Goal: Find contact information: Find contact information

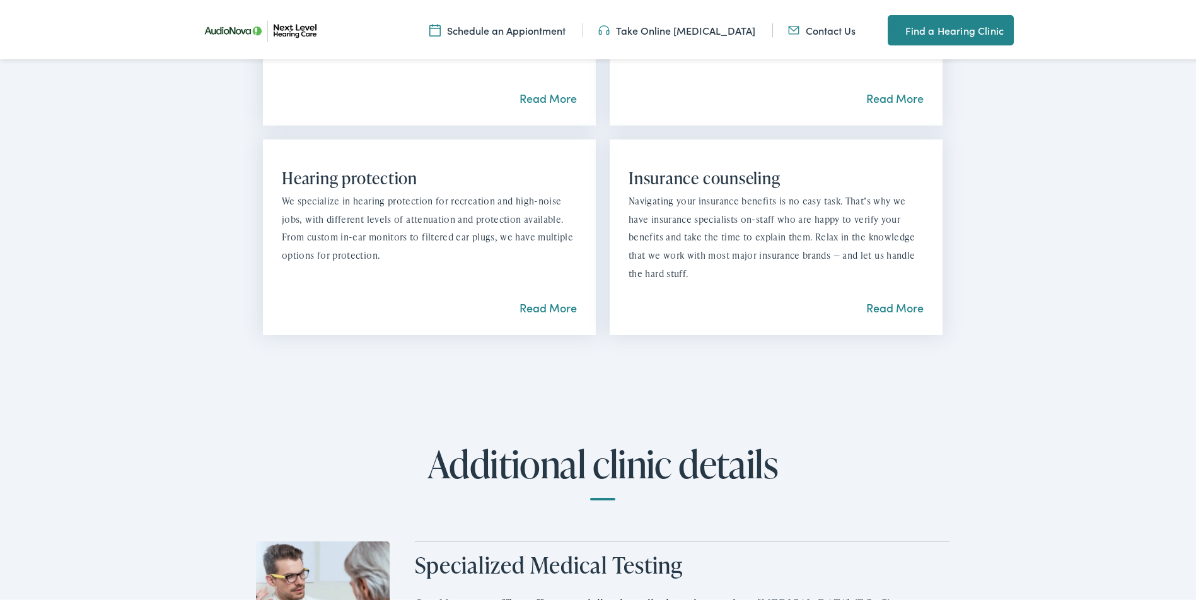
scroll to position [1387, 0]
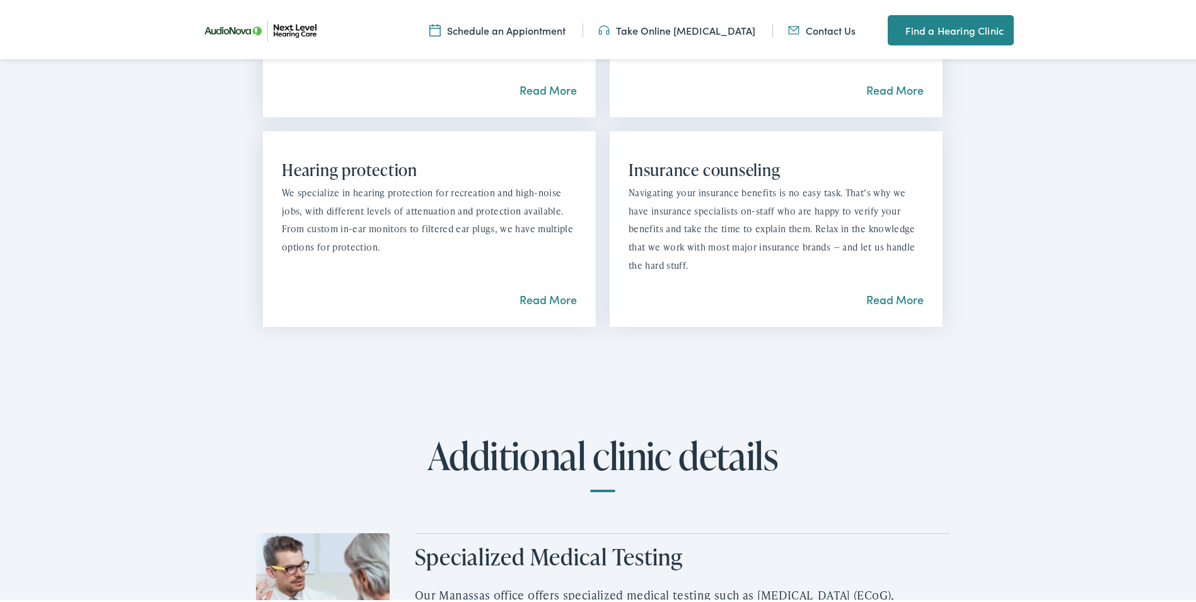
click at [898, 289] on link "Read More" at bounding box center [894, 297] width 57 height 16
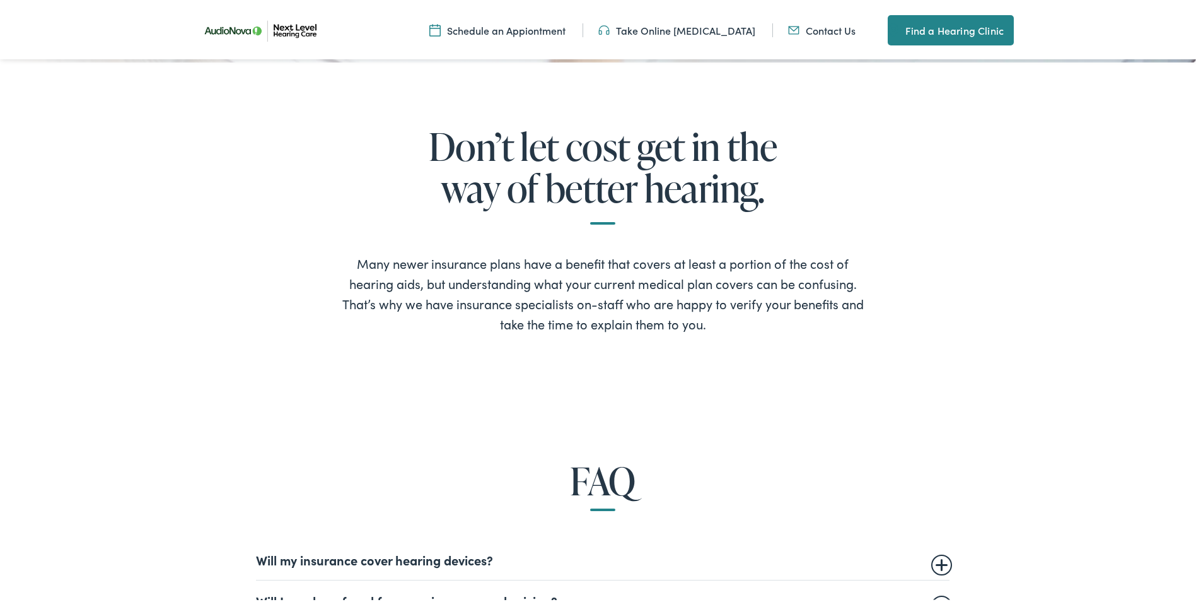
scroll to position [883, 0]
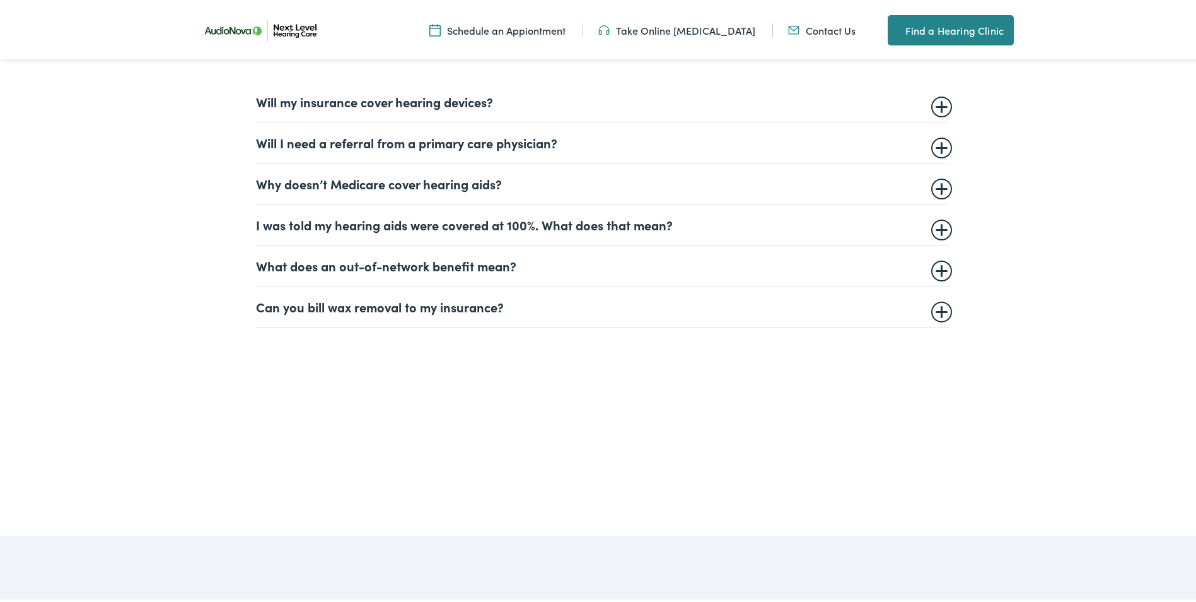
click at [467, 137] on summary "Will I need a referral from a primary care physician?" at bounding box center [603, 139] width 694 height 15
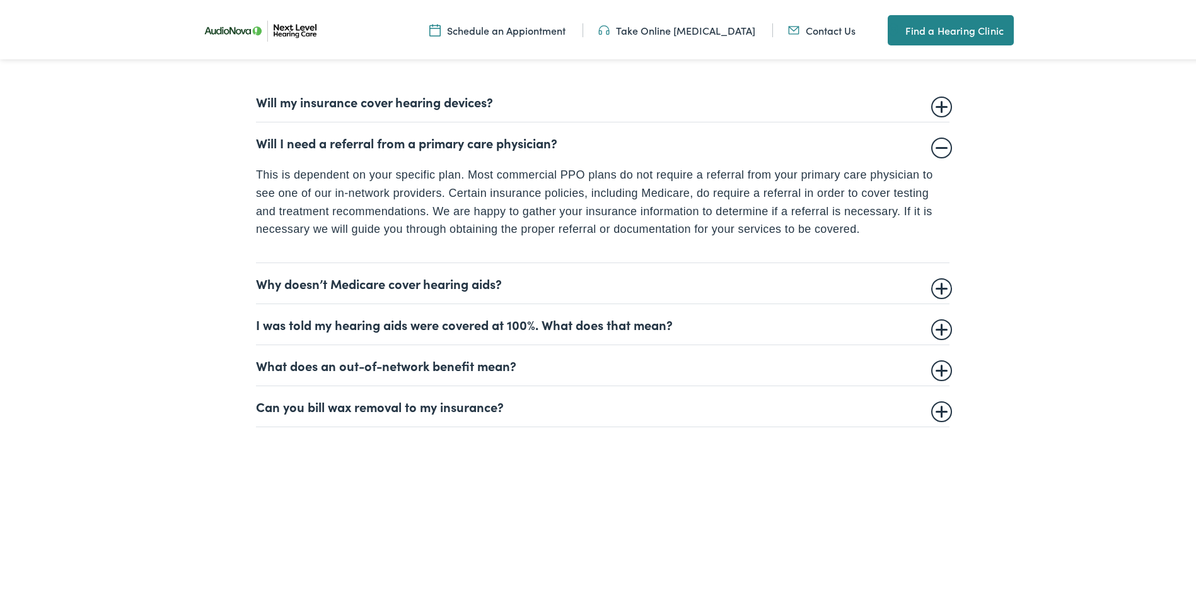
click at [832, 32] on link "Contact Us" at bounding box center [821, 28] width 67 height 14
